Goal: Navigation & Orientation: Understand site structure

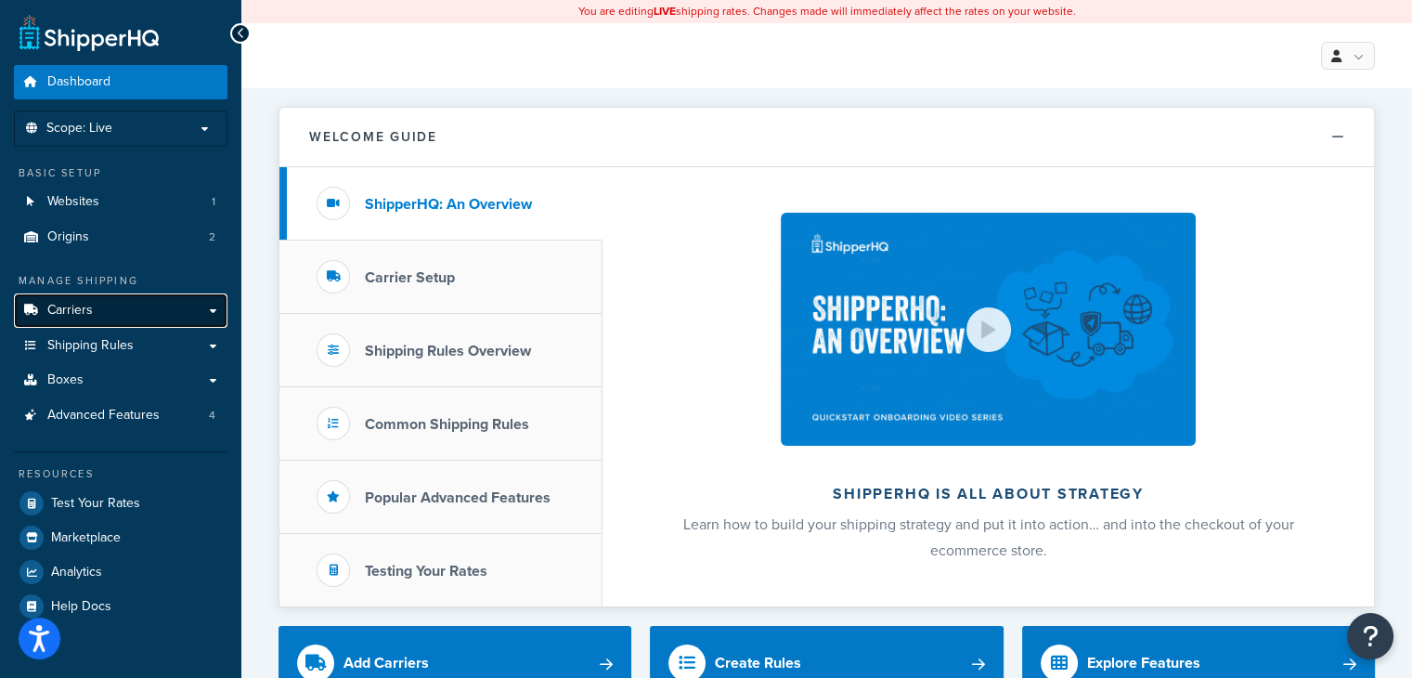
click at [215, 304] on link "Carriers" at bounding box center [121, 310] width 214 height 34
click at [473, 504] on h3 "Popular Advanced Features" at bounding box center [458, 497] width 186 height 17
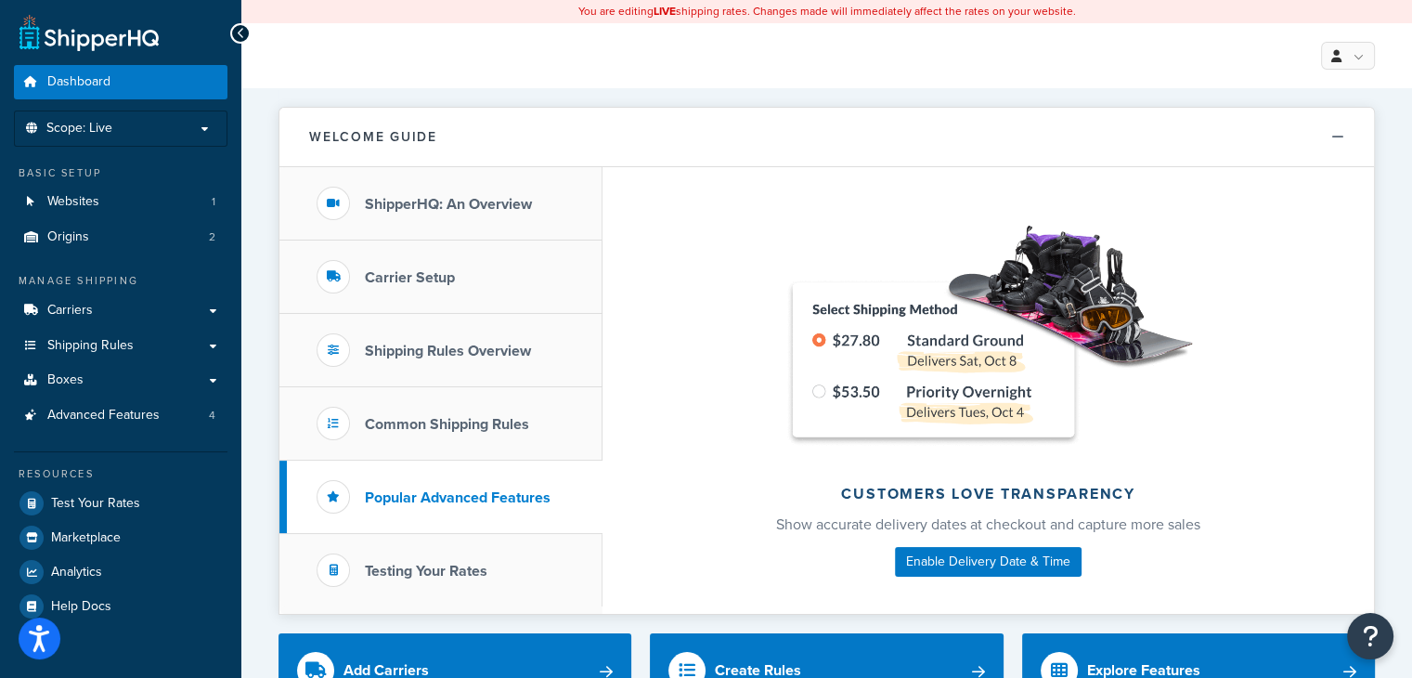
click at [1066, 93] on div "Welcome Guide ShipperHQ: An Overview Carrier Setup Shipping Rules Overview Comm…" at bounding box center [827, 351] width 1096 height 526
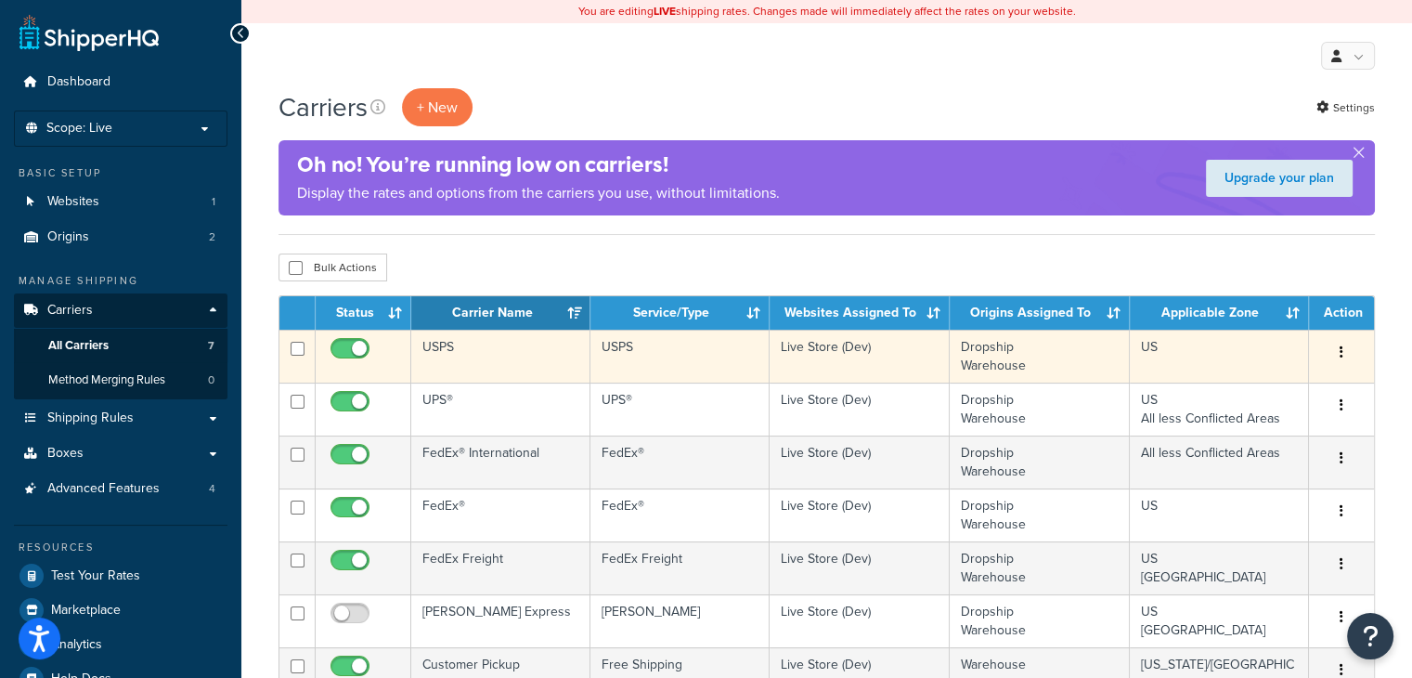
click at [1342, 351] on icon "button" at bounding box center [1342, 351] width 4 height 13
click at [1341, 351] on icon "button" at bounding box center [1342, 351] width 4 height 13
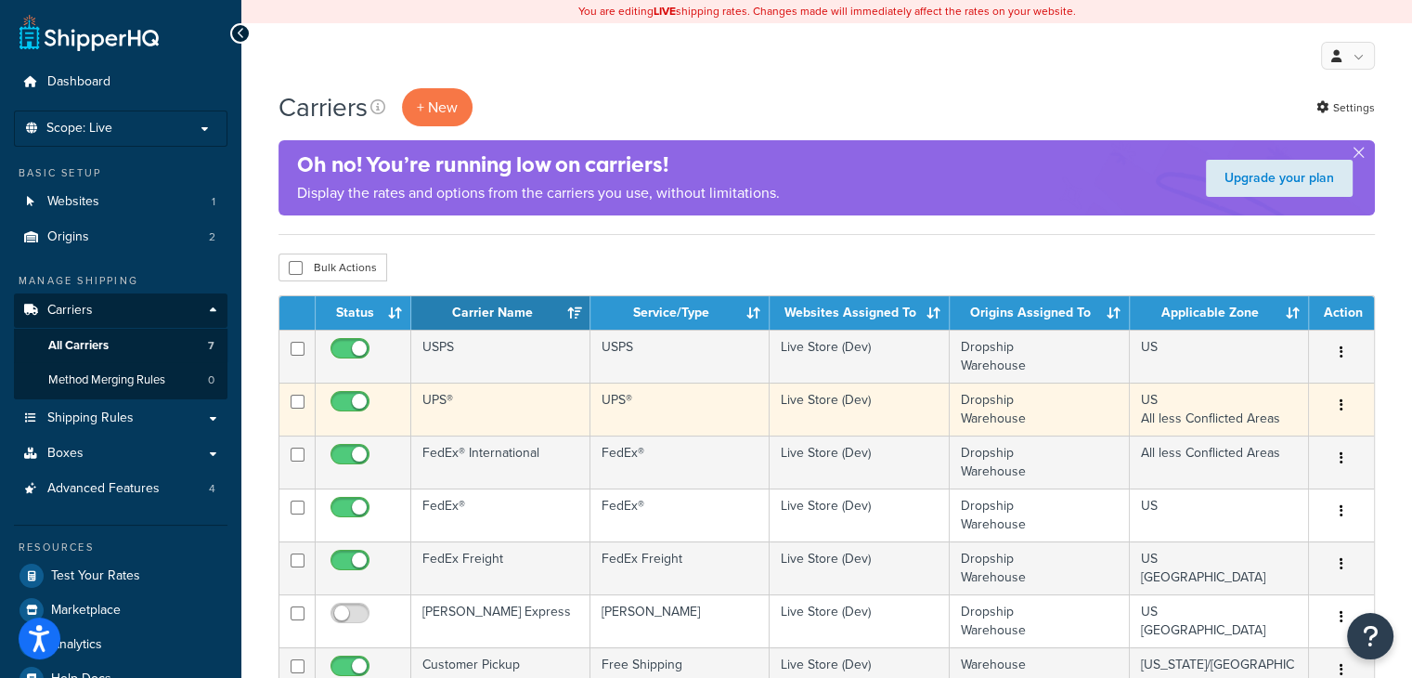
click at [1341, 406] on icon "button" at bounding box center [1342, 404] width 4 height 13
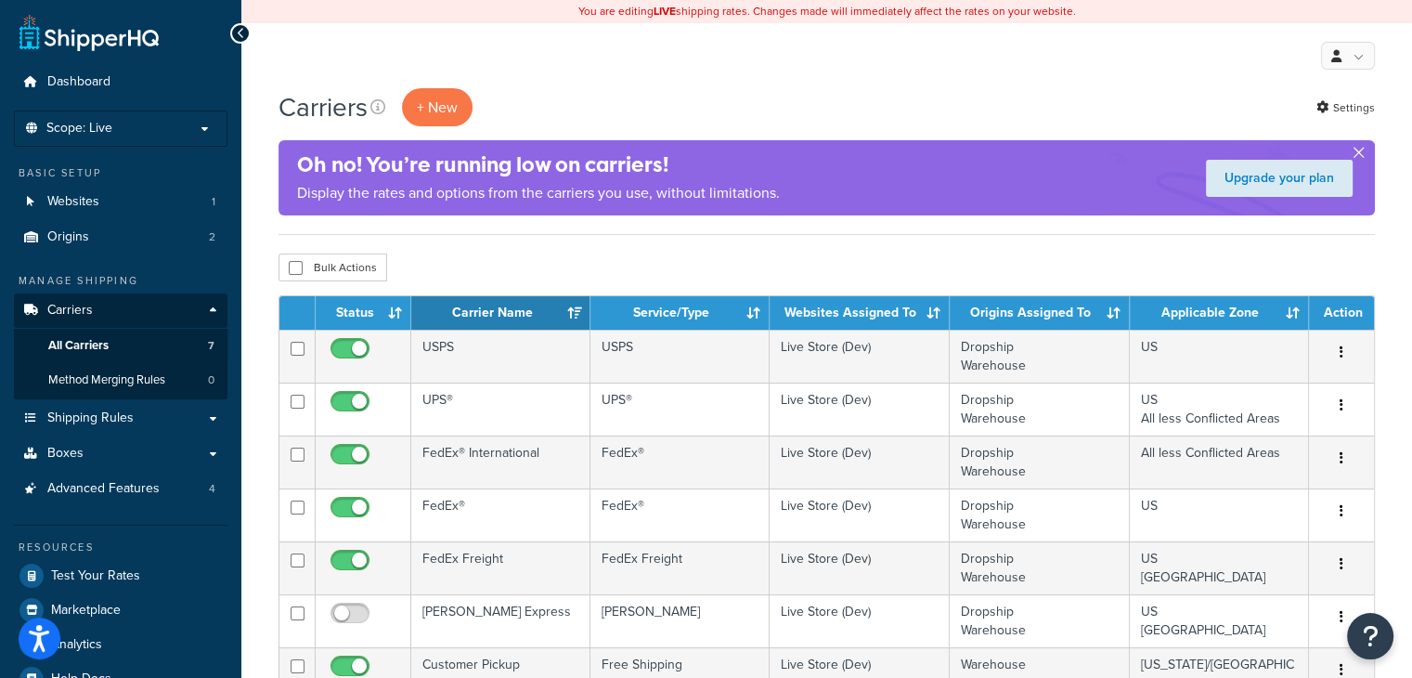
click at [1359, 154] on button "button" at bounding box center [1358, 156] width 5 height 5
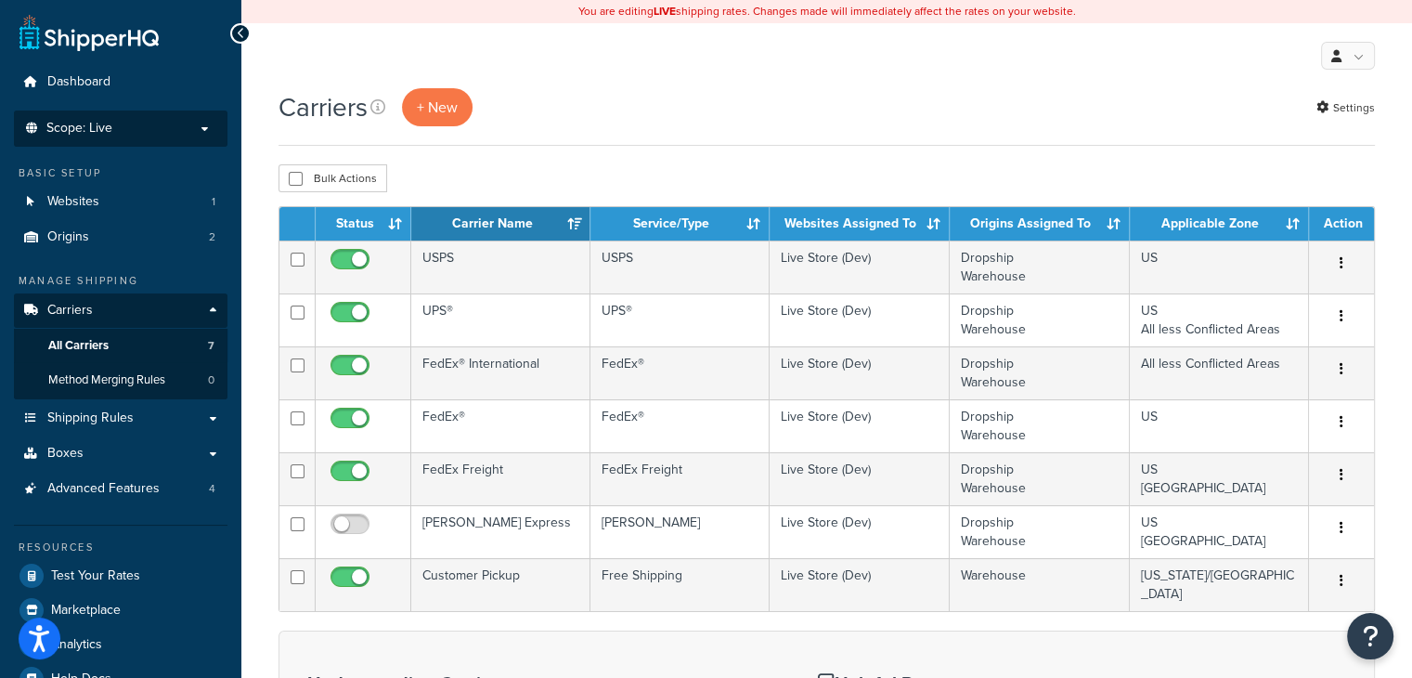
click at [202, 127] on p "Scope: Live" at bounding box center [120, 129] width 197 height 16
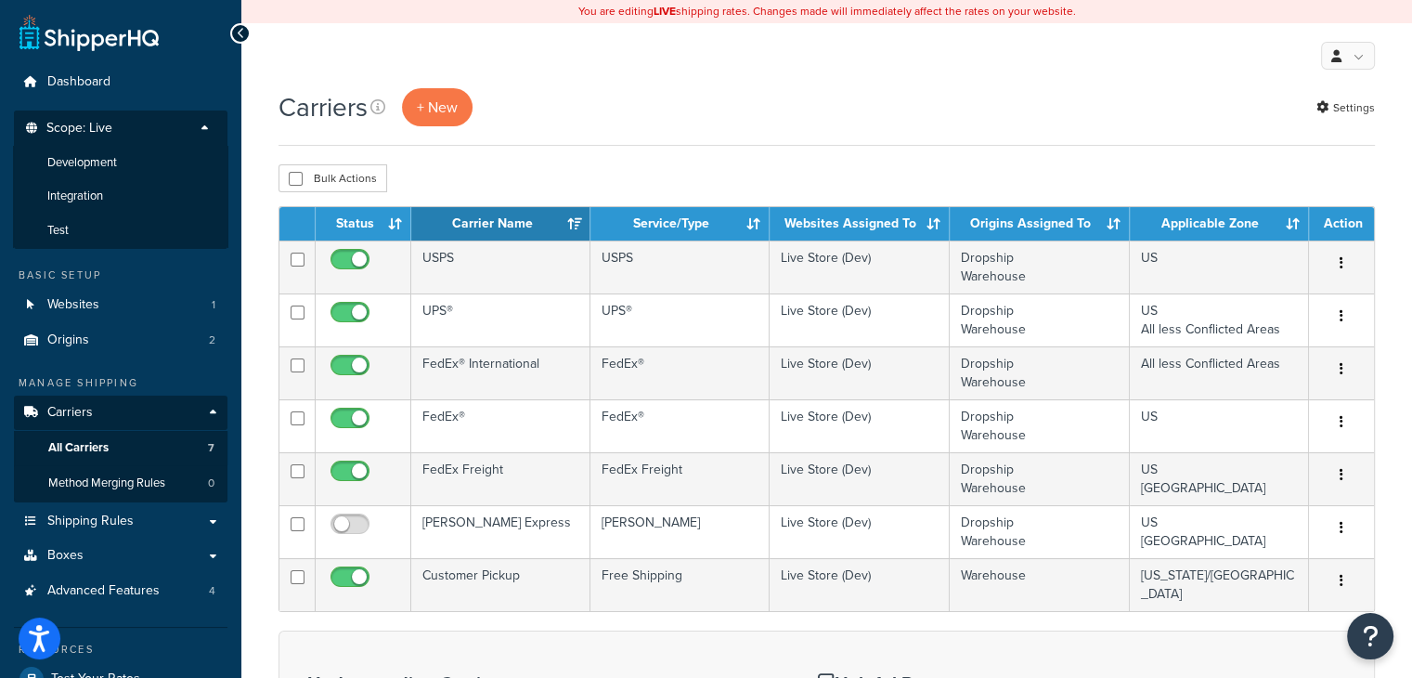
click at [202, 127] on p "Scope: Live" at bounding box center [120, 133] width 197 height 25
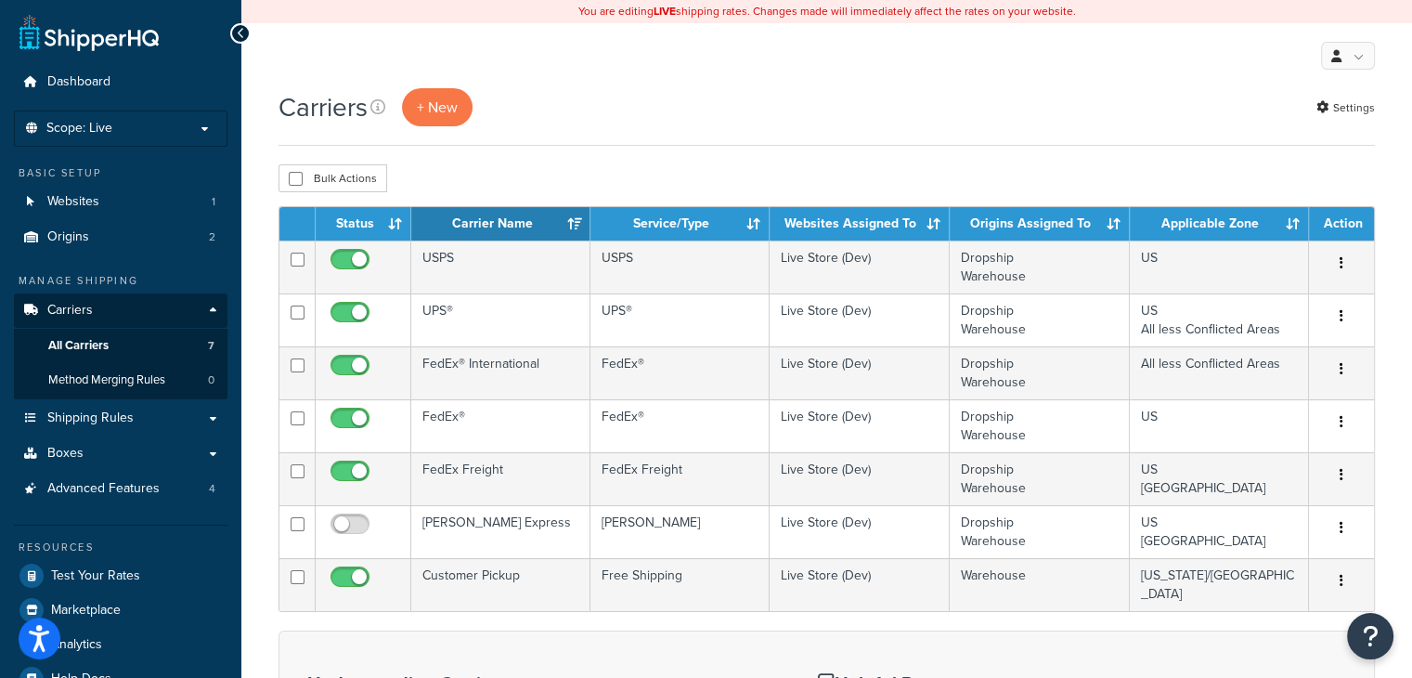
click at [628, 114] on div "Carriers + New Settings" at bounding box center [827, 107] width 1096 height 38
